Goal: Entertainment & Leisure: Consume media (video, audio)

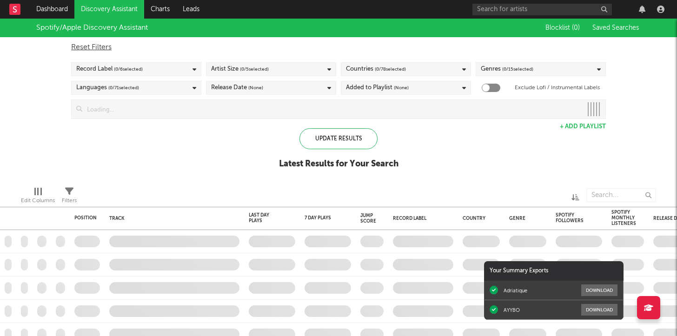
checkbox input "true"
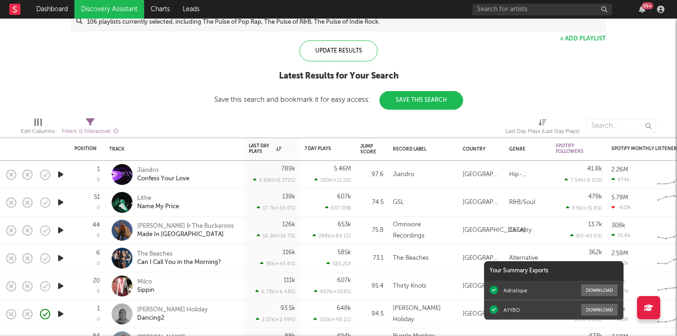
click at [60, 205] on icon "button" at bounding box center [61, 203] width 10 height 12
click at [225, 59] on div "Update Results Latest Results for Your Search Save this search and bookmark it …" at bounding box center [338, 74] width 249 height 69
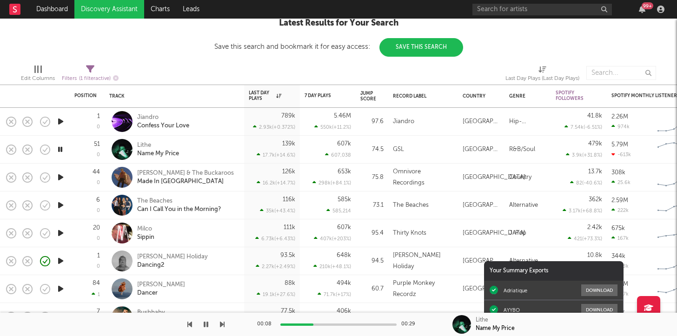
click at [59, 179] on icon "button" at bounding box center [61, 178] width 10 height 12
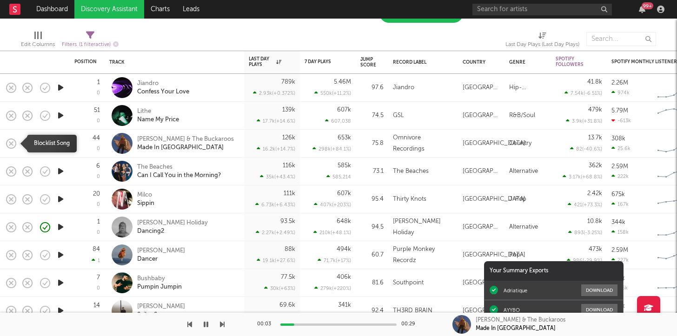
click at [12, 141] on icon "button" at bounding box center [11, 143] width 13 height 13
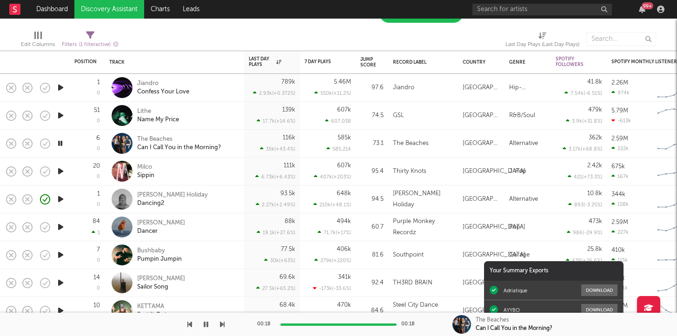
click at [60, 170] on icon "button" at bounding box center [61, 171] width 10 height 12
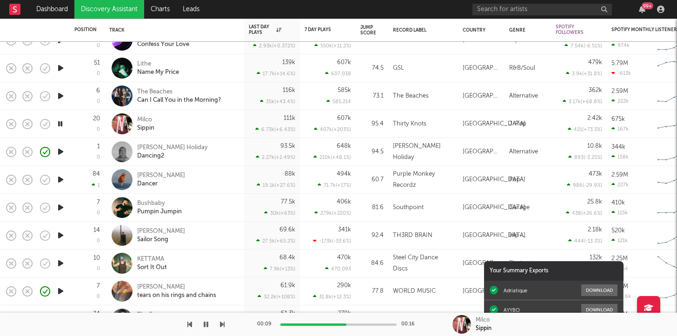
click at [62, 181] on icon "button" at bounding box center [61, 180] width 10 height 12
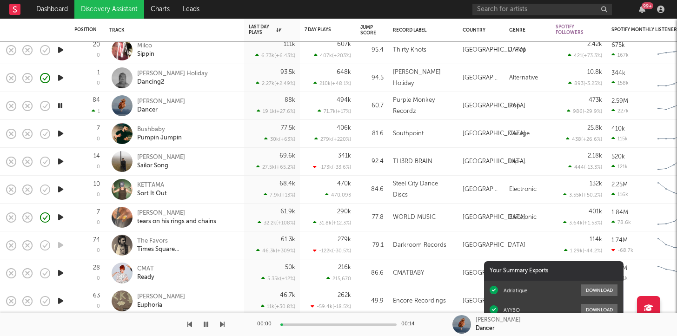
click at [61, 132] on icon "button" at bounding box center [61, 134] width 10 height 12
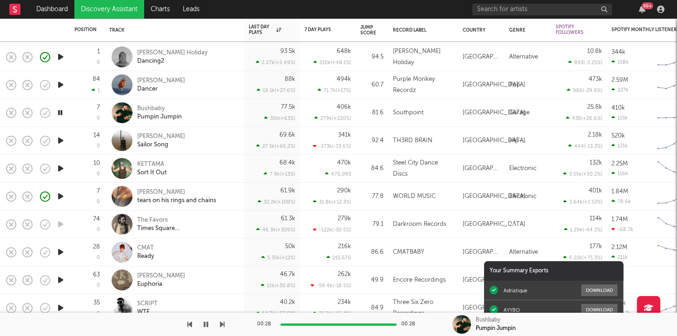
click at [60, 113] on icon "button" at bounding box center [60, 113] width 9 height 12
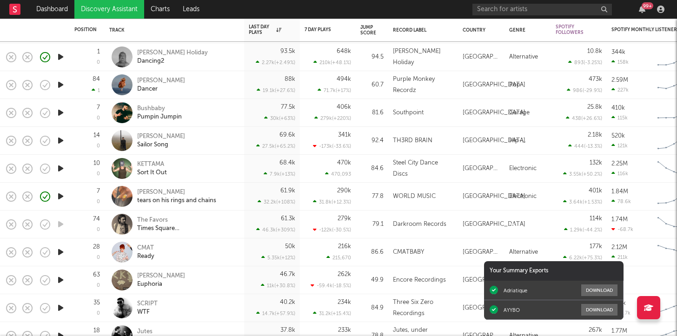
click at [61, 113] on icon "button" at bounding box center [61, 113] width 10 height 12
click at [334, 7] on nav "Dashboard Discovery Assistant Charts Leads 99 +" at bounding box center [338, 9] width 677 height 19
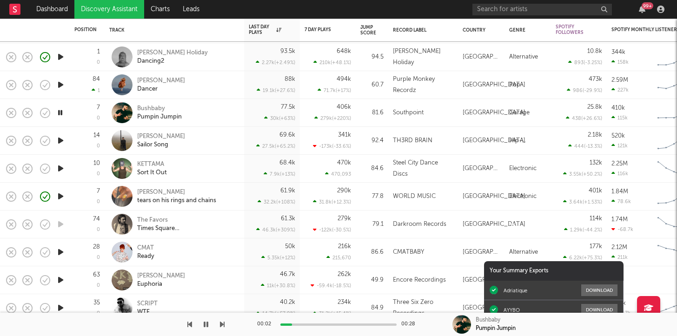
click at [60, 141] on icon "button" at bounding box center [61, 141] width 10 height 12
click at [64, 197] on icon "button" at bounding box center [61, 197] width 10 height 12
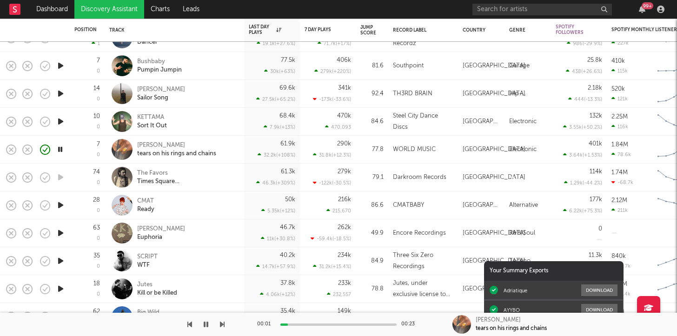
click at [62, 203] on icon "button" at bounding box center [61, 205] width 10 height 12
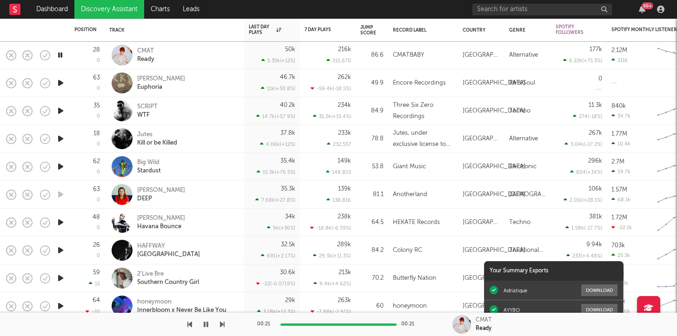
click at [60, 81] on icon "button" at bounding box center [61, 83] width 10 height 12
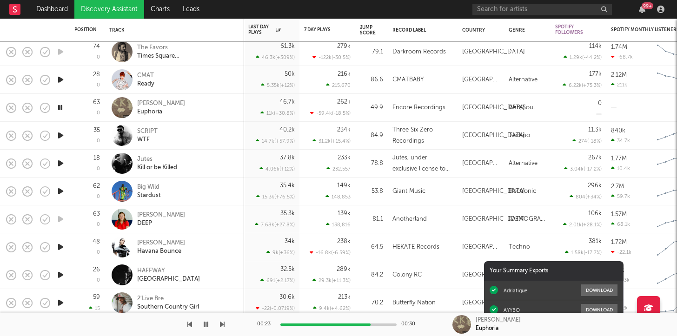
drag, startPoint x: 13, startPoint y: 106, endPoint x: 162, endPoint y: 133, distance: 152.2
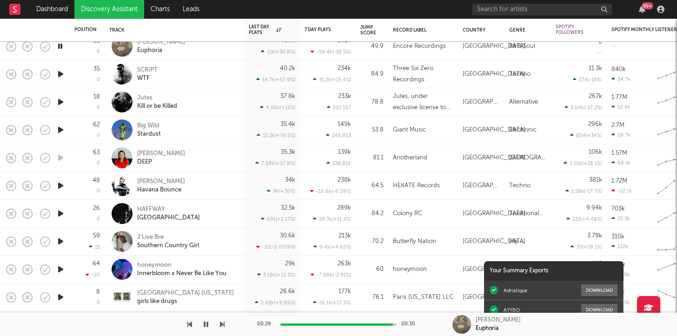
click at [63, 131] on icon "button" at bounding box center [61, 130] width 10 height 12
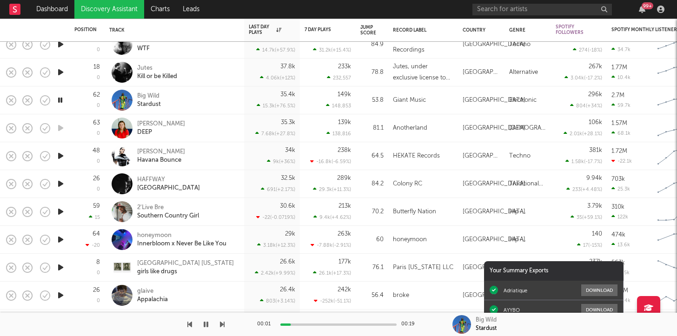
click at [60, 185] on icon "button" at bounding box center [61, 184] width 10 height 12
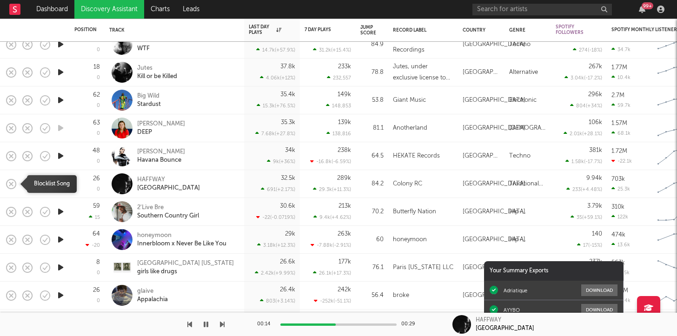
click at [13, 182] on rect "button" at bounding box center [11, 184] width 4 height 4
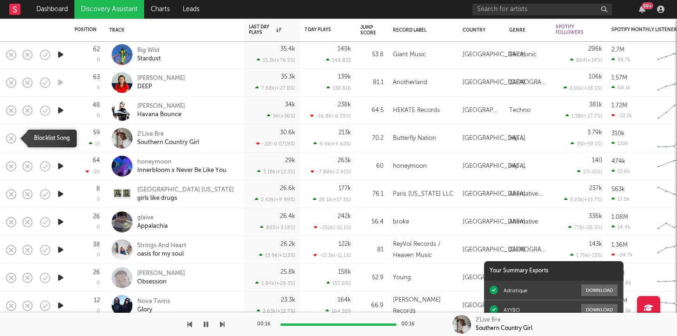
click at [13, 138] on icon "button" at bounding box center [11, 138] width 13 height 13
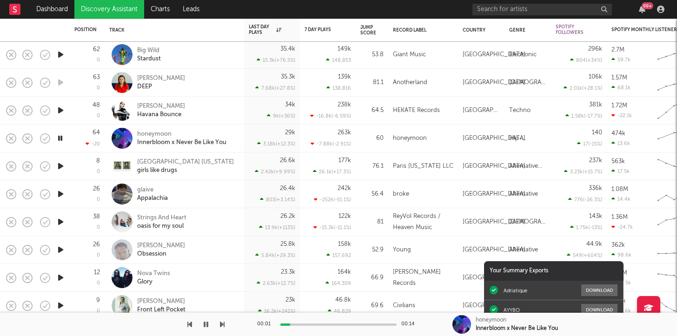
click at [60, 138] on icon "button" at bounding box center [60, 138] width 9 height 12
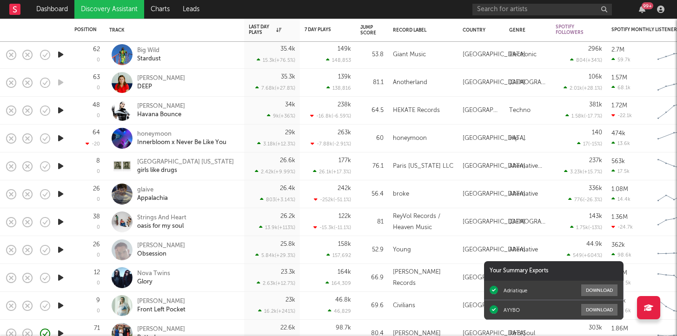
click at [61, 138] on icon "button" at bounding box center [61, 138] width 10 height 12
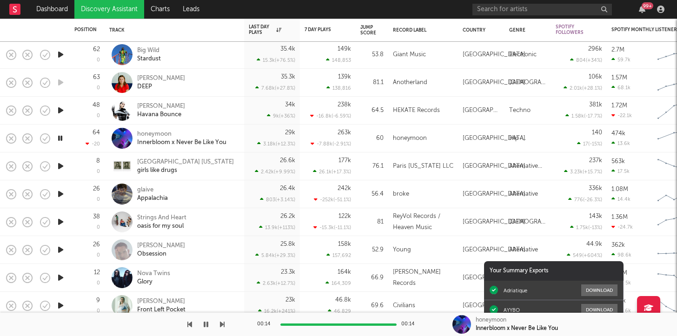
click at [62, 138] on icon "button" at bounding box center [60, 138] width 9 height 12
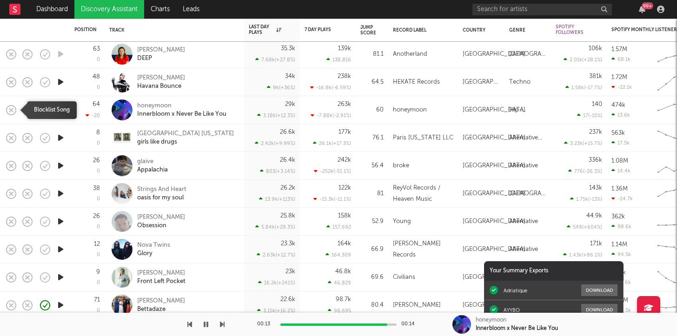
click at [11, 110] on rect "button" at bounding box center [11, 110] width 4 height 4
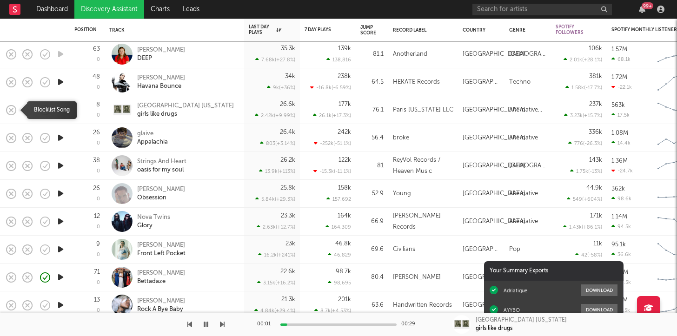
click at [13, 110] on icon "button" at bounding box center [11, 110] width 13 height 13
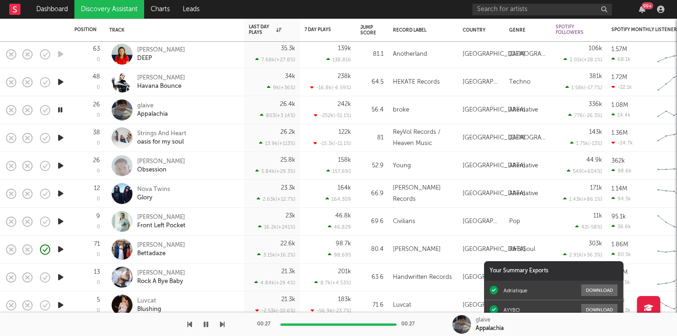
click at [60, 113] on icon "button" at bounding box center [60, 110] width 9 height 12
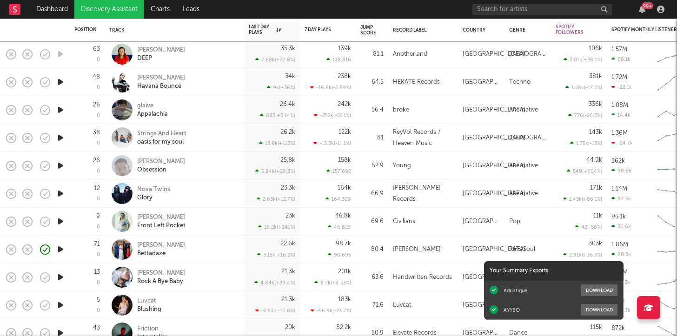
click at [59, 113] on icon "button" at bounding box center [61, 110] width 10 height 12
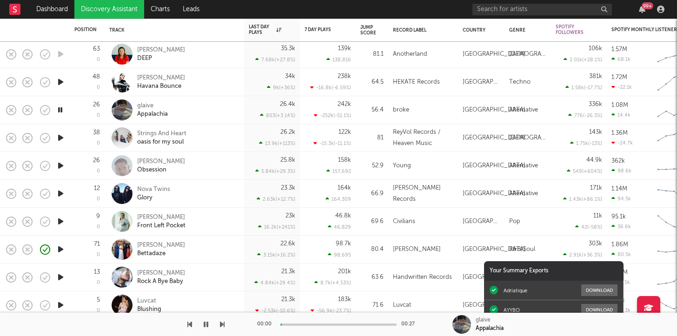
click at [59, 113] on icon "button" at bounding box center [60, 110] width 9 height 12
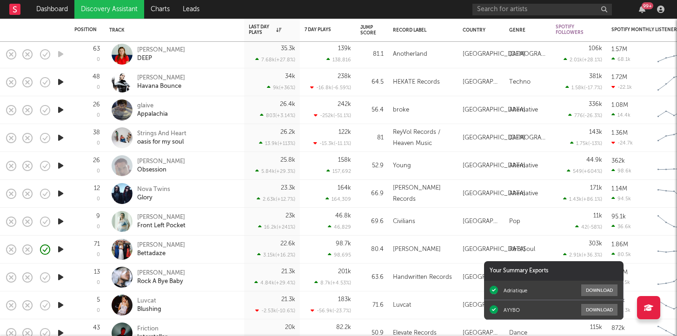
click at [271, 135] on div "26.2k 13.9k ( +113 % )" at bounding box center [272, 137] width 46 height 27
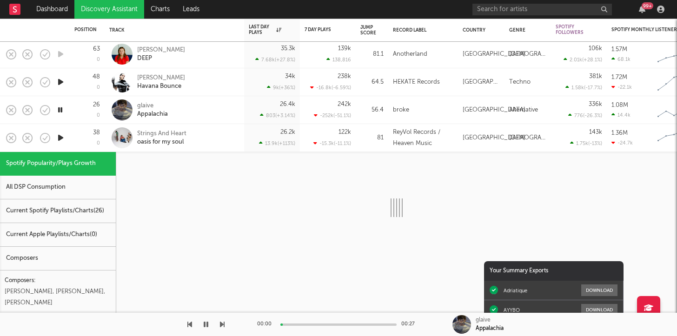
select select "1w"
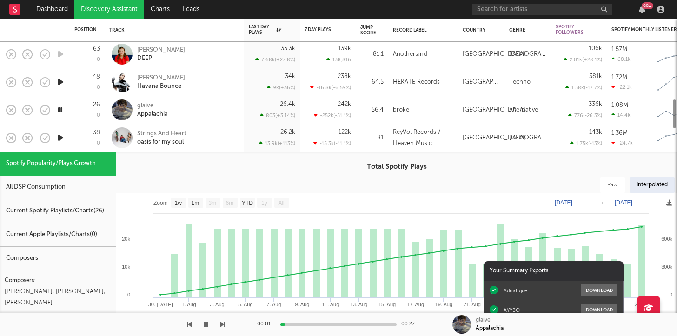
click at [227, 137] on div "Strings And Heart oasis for my soul" at bounding box center [187, 138] width 100 height 17
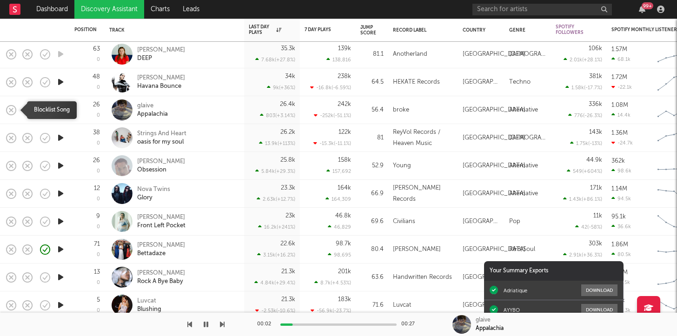
click at [9, 108] on rect "button" at bounding box center [11, 110] width 4 height 4
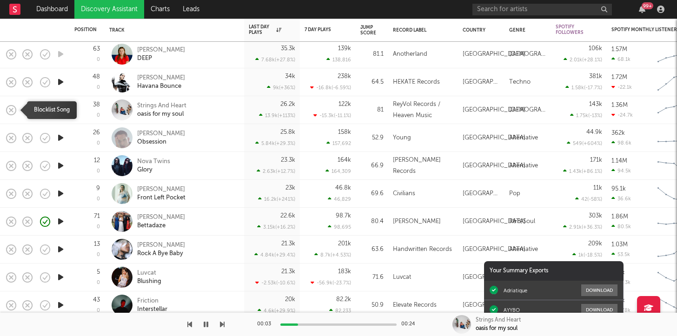
click at [13, 107] on icon "button" at bounding box center [11, 110] width 13 height 13
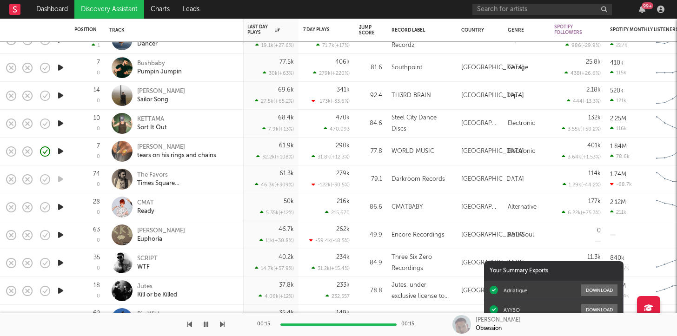
click at [60, 155] on icon "button" at bounding box center [61, 152] width 10 height 12
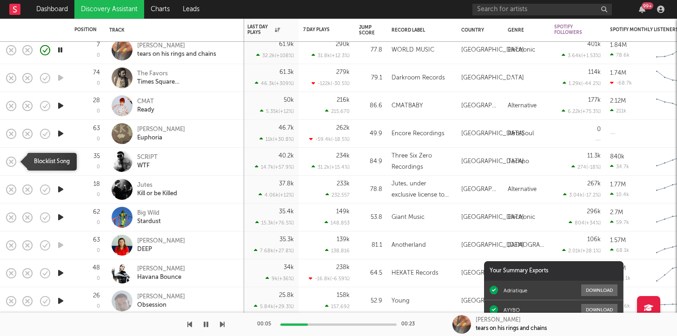
click at [13, 160] on rect "button" at bounding box center [11, 161] width 4 height 4
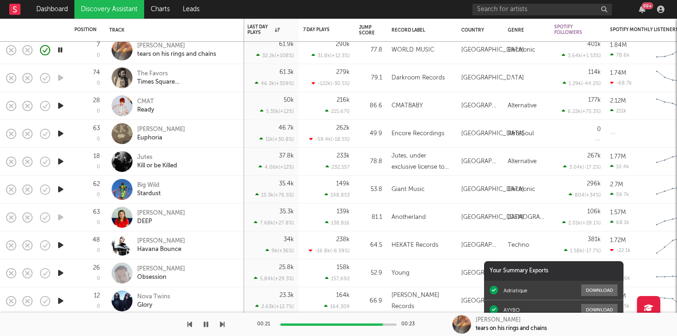
click at [59, 107] on icon "button" at bounding box center [61, 106] width 10 height 12
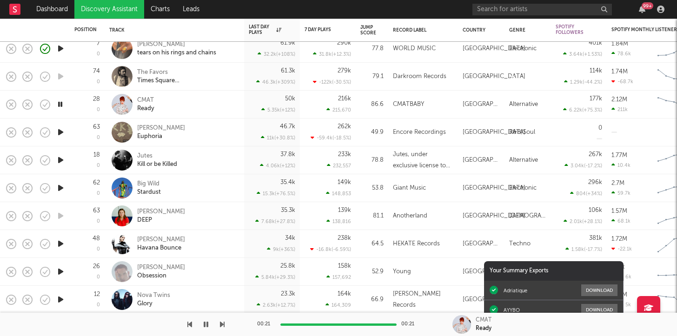
click at [64, 135] on icon "button" at bounding box center [61, 132] width 10 height 12
click at [64, 135] on icon "button" at bounding box center [60, 132] width 9 height 12
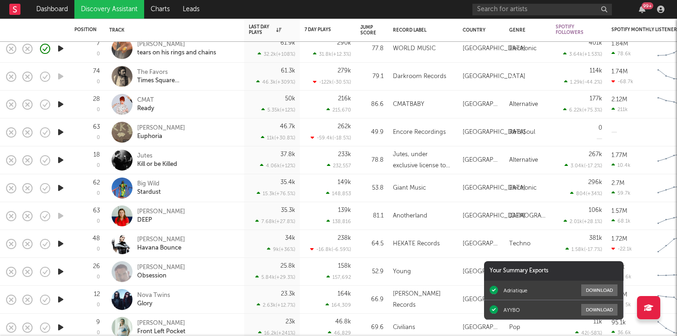
click at [64, 135] on icon "button" at bounding box center [61, 132] width 10 height 12
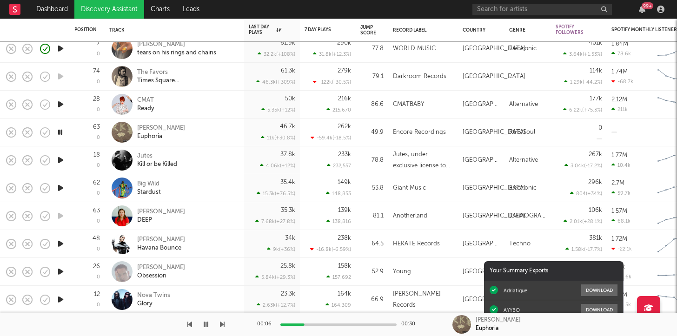
click at [64, 187] on icon "button" at bounding box center [61, 188] width 10 height 12
click at [61, 242] on icon "button" at bounding box center [61, 244] width 10 height 12
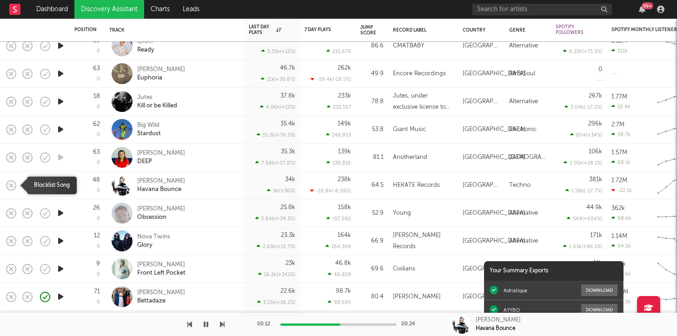
click at [12, 186] on rect "button" at bounding box center [11, 185] width 4 height 4
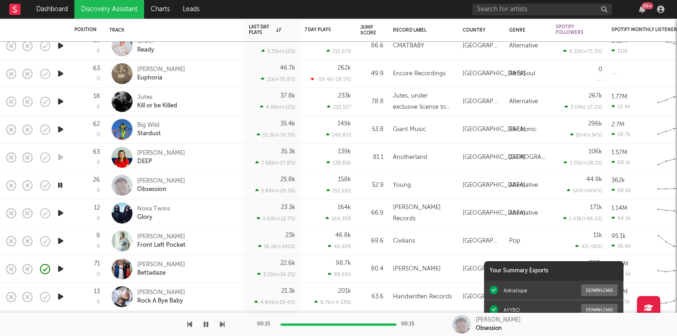
click at [61, 213] on icon "button" at bounding box center [61, 213] width 10 height 12
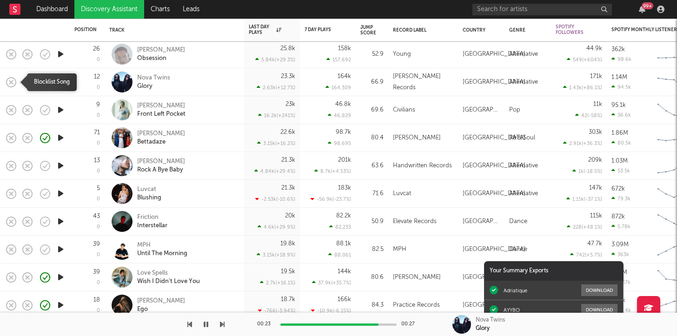
click at [12, 80] on icon "button" at bounding box center [11, 82] width 13 height 13
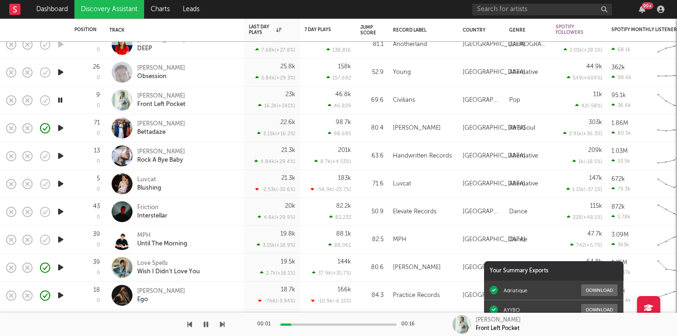
click at [62, 159] on icon "button" at bounding box center [61, 156] width 10 height 12
click at [8, 123] on icon "button" at bounding box center [11, 128] width 13 height 13
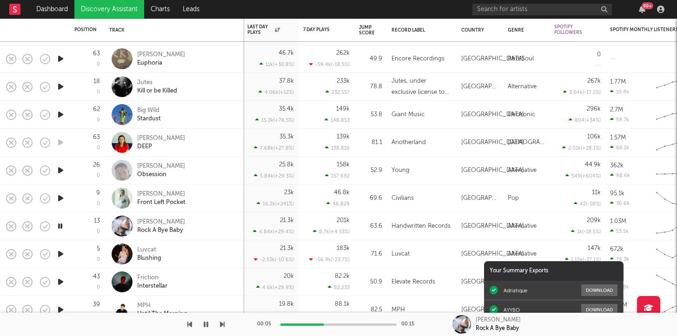
click at [61, 86] on icon "button" at bounding box center [61, 87] width 10 height 12
click at [8, 88] on icon "button" at bounding box center [11, 86] width 13 height 13
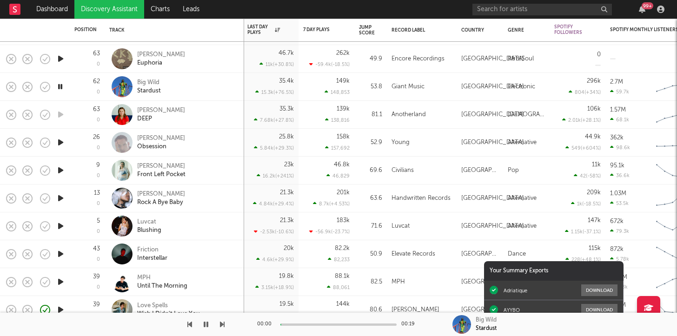
click at [64, 60] on icon "button" at bounding box center [61, 59] width 10 height 12
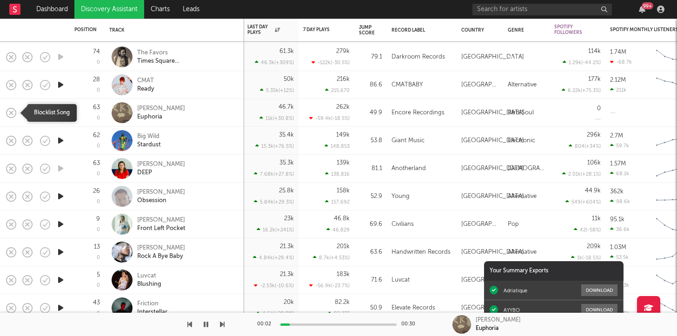
click at [9, 113] on icon "button" at bounding box center [11, 112] width 13 height 13
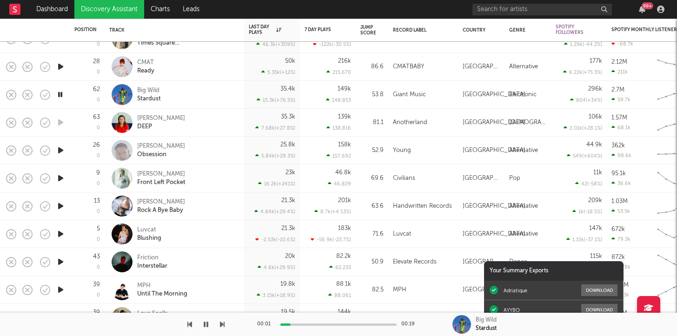
click at [63, 152] on icon "button" at bounding box center [61, 151] width 10 height 12
click at [61, 187] on div at bounding box center [60, 179] width 19 height 28
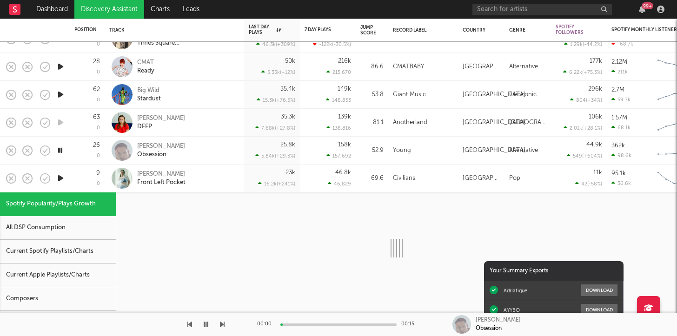
click at [61, 188] on div at bounding box center [60, 179] width 19 height 28
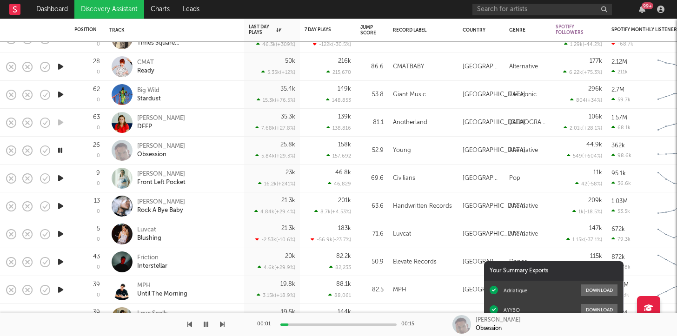
click at [62, 201] on icon "button" at bounding box center [61, 206] width 10 height 12
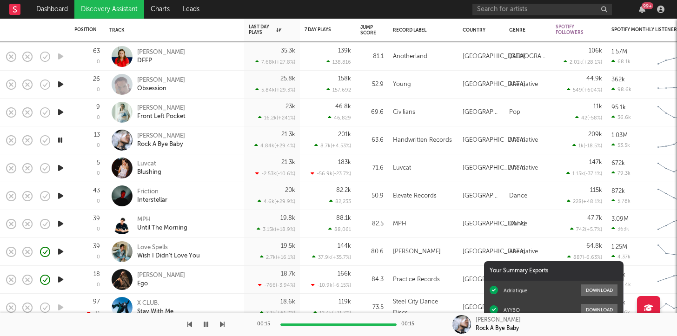
click at [60, 172] on icon "button" at bounding box center [61, 168] width 10 height 12
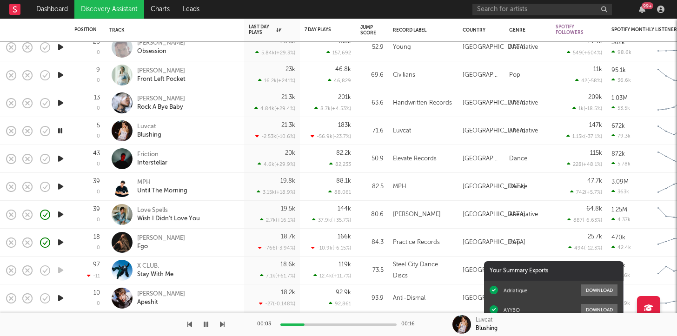
click at [59, 159] on icon "button" at bounding box center [61, 159] width 10 height 12
click at [15, 129] on icon "button" at bounding box center [12, 131] width 10 height 10
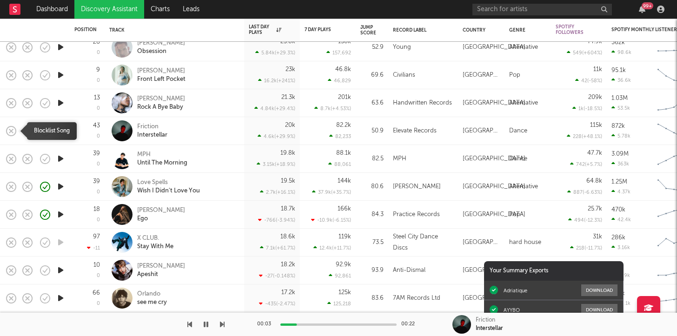
click at [15, 129] on icon "button" at bounding box center [12, 131] width 10 height 10
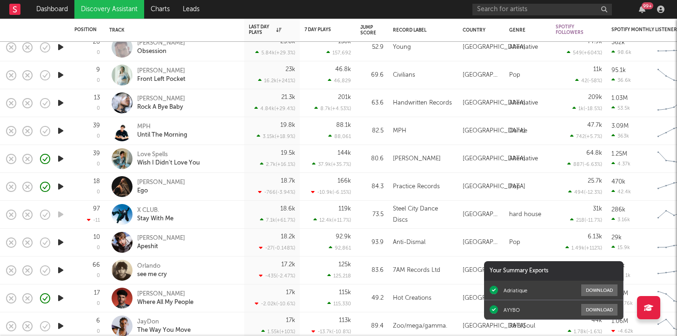
click at [230, 126] on div "MPH Until The Morning" at bounding box center [187, 131] width 100 height 17
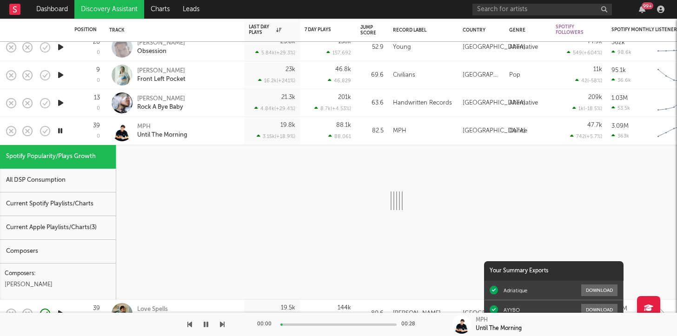
select select "1w"
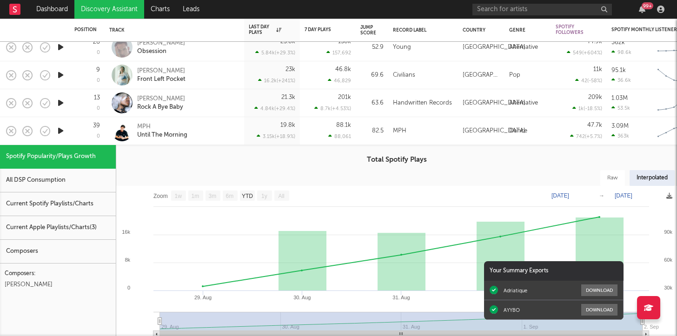
click at [230, 126] on div "MPH Until The Morning" at bounding box center [187, 131] width 100 height 17
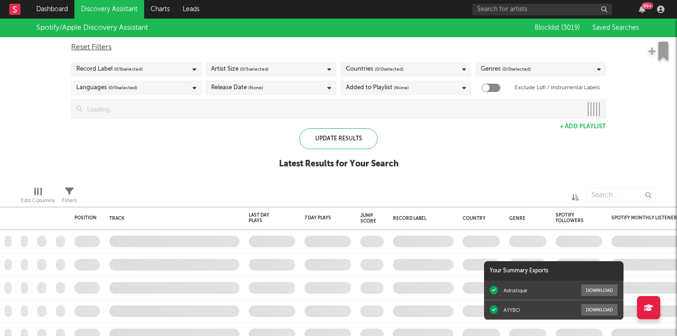
checkbox input "true"
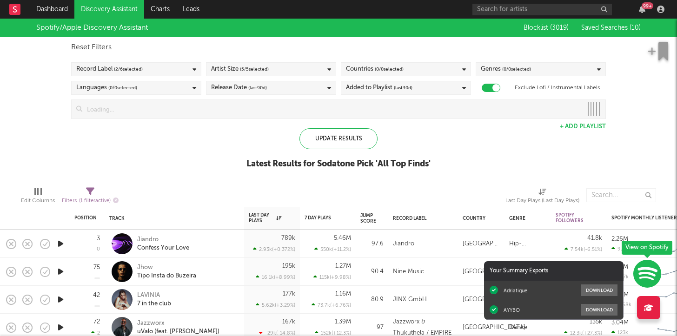
click at [332, 162] on div "Latest Results for Sodatone Pick ' All Top Finds '" at bounding box center [338, 164] width 184 height 11
